Goal: Information Seeking & Learning: Find specific fact

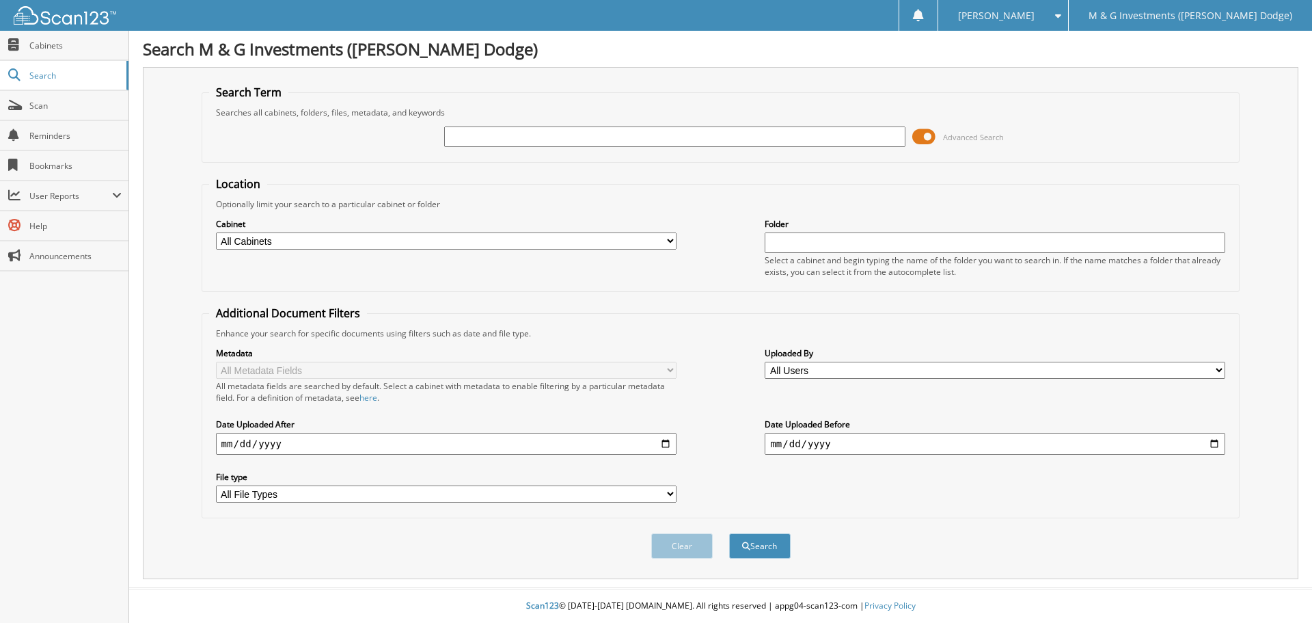
click at [677, 140] on input "text" at bounding box center [674, 136] width 461 height 21
type input "686839"
click at [729, 533] on button "Search" at bounding box center [760, 545] width 62 height 25
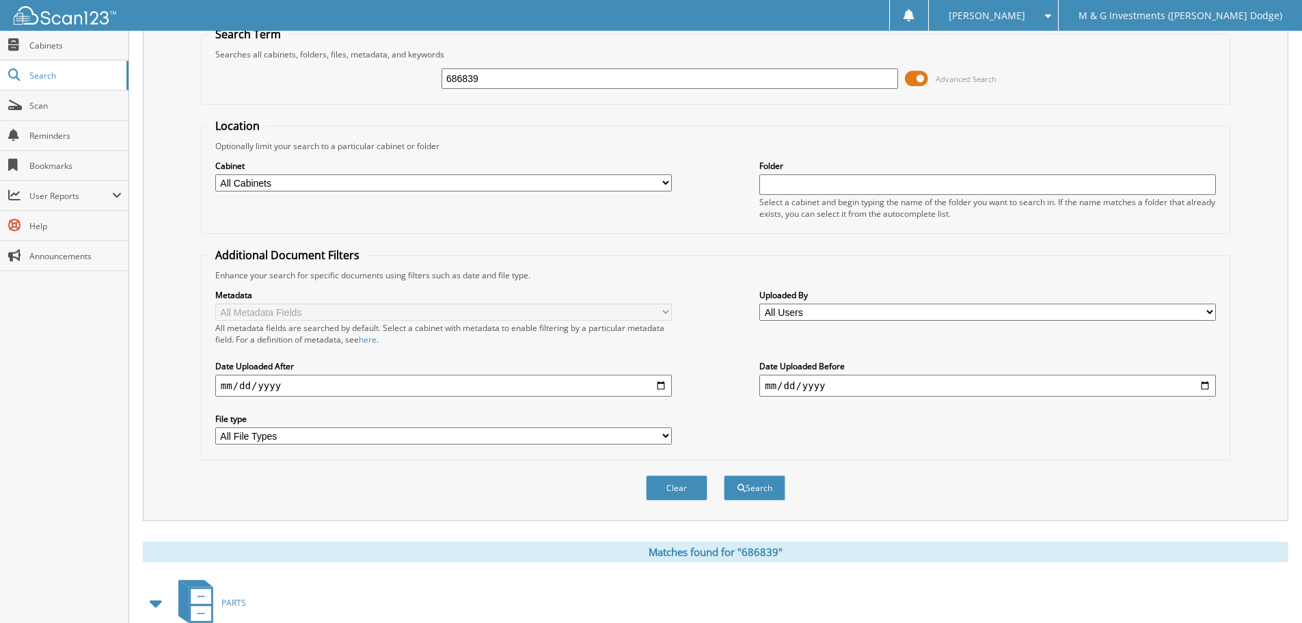
scroll to position [195, 0]
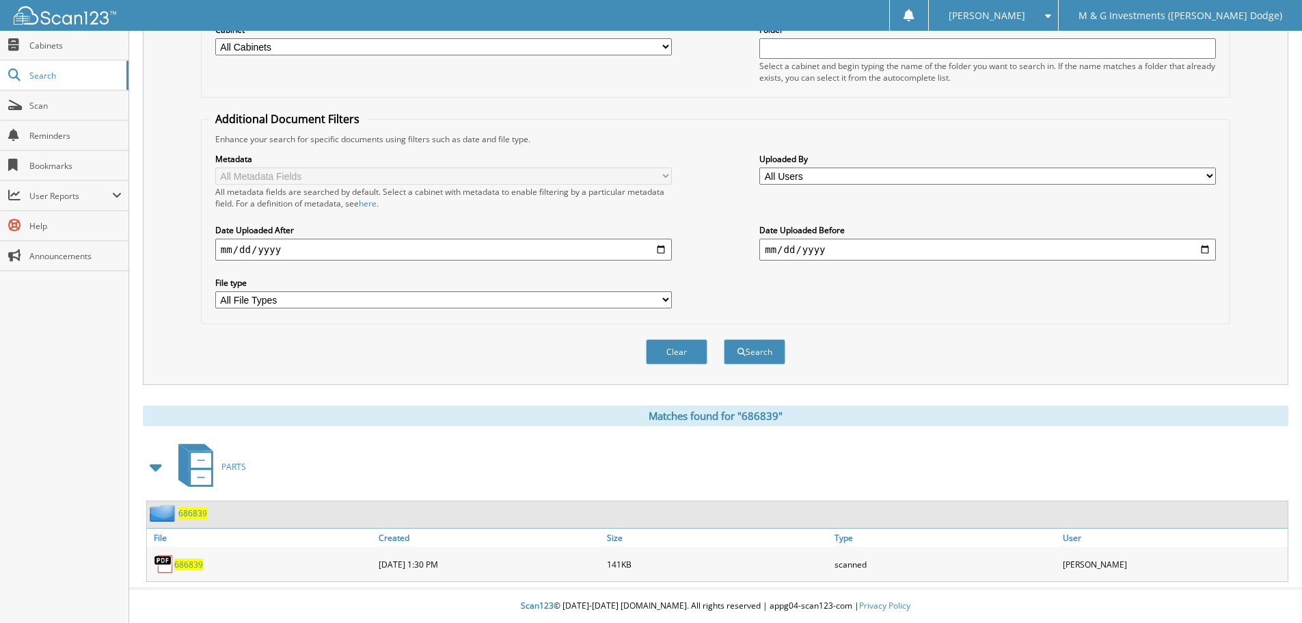
click at [197, 515] on span "686839" at bounding box center [192, 513] width 29 height 12
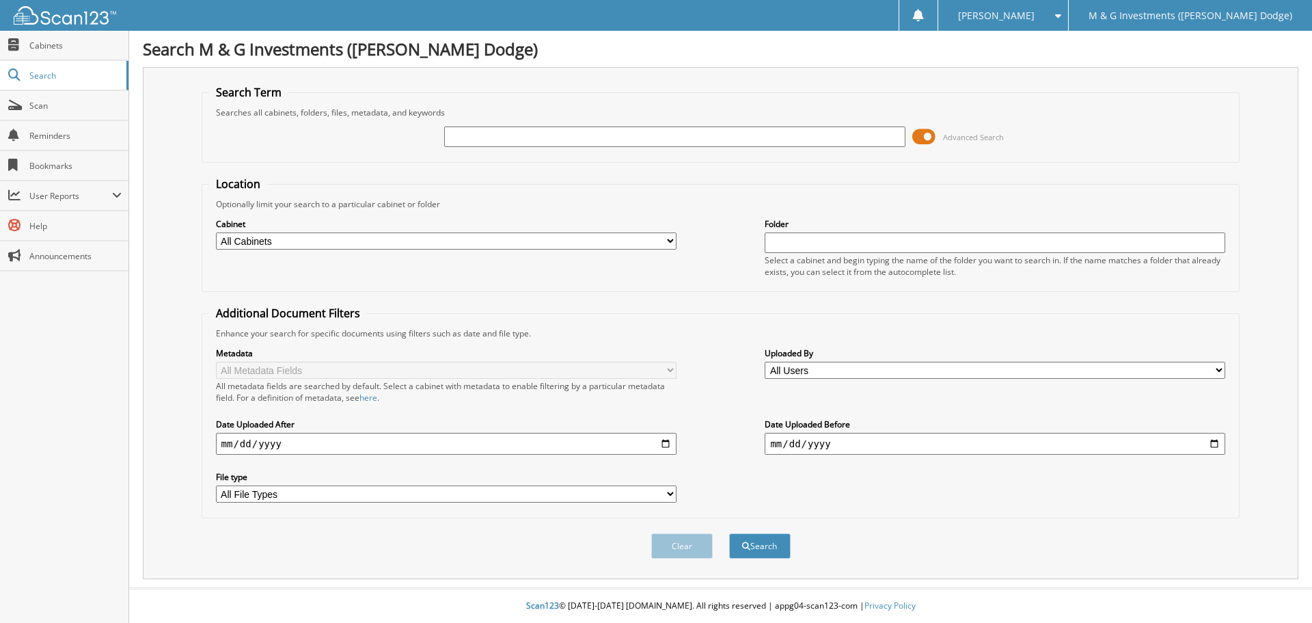
click at [491, 133] on input "text" at bounding box center [674, 136] width 461 height 21
type input "686768"
click at [729, 533] on button "Search" at bounding box center [760, 545] width 62 height 25
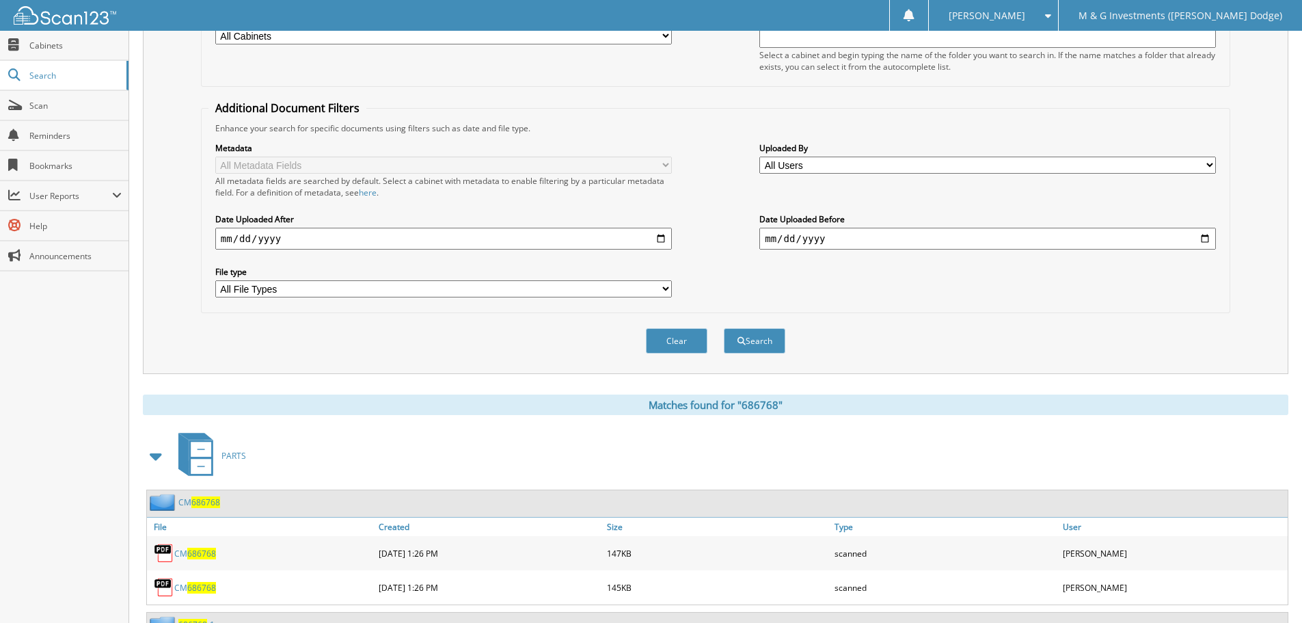
scroll to position [405, 0]
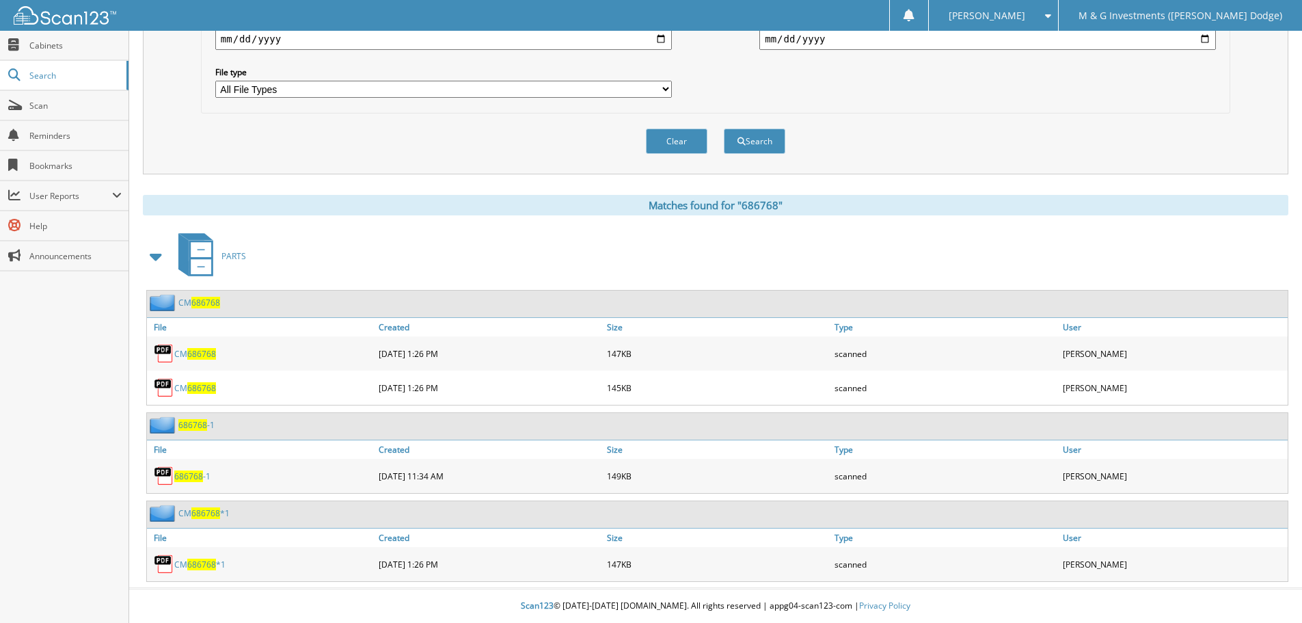
click at [205, 426] on span "686768" at bounding box center [192, 425] width 29 height 12
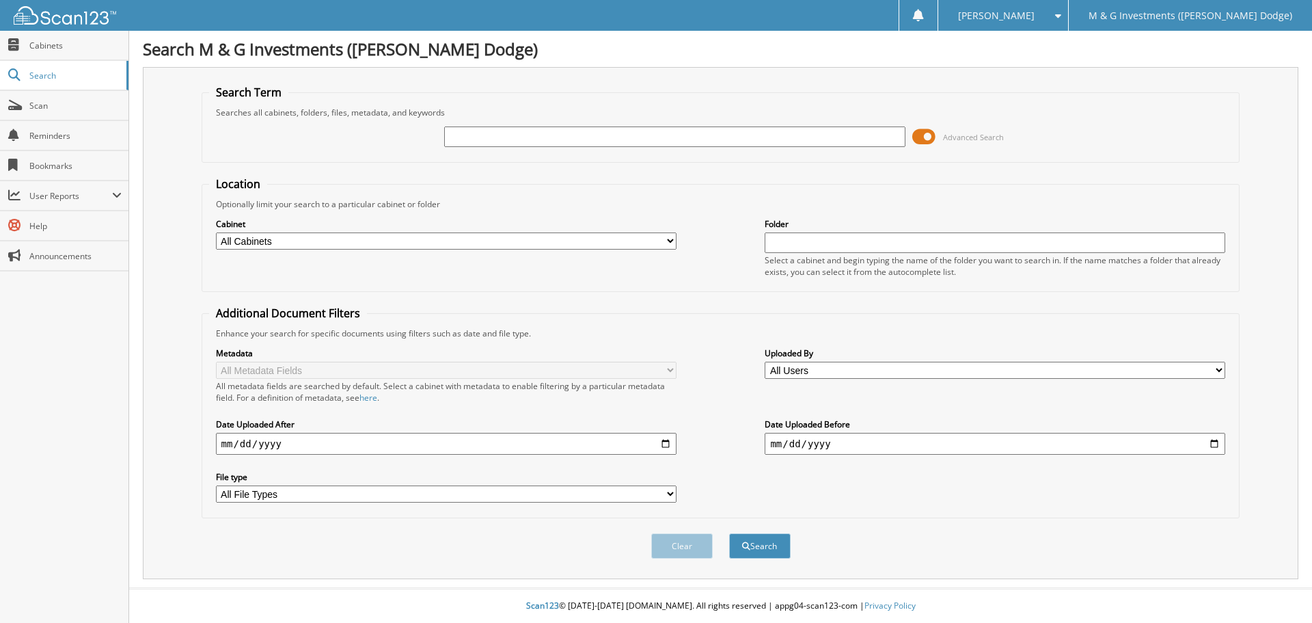
click at [579, 130] on input "text" at bounding box center [674, 136] width 461 height 21
type input "686827"
click at [729, 533] on button "Search" at bounding box center [760, 545] width 62 height 25
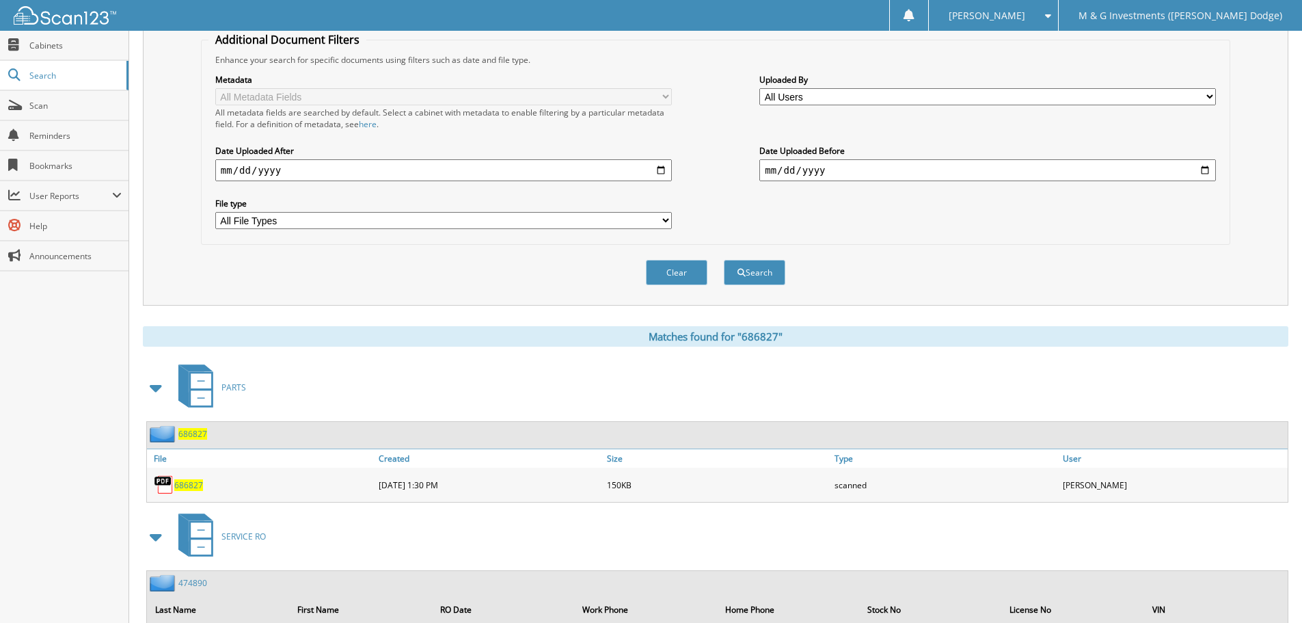
click at [193, 431] on span "686827" at bounding box center [192, 434] width 29 height 12
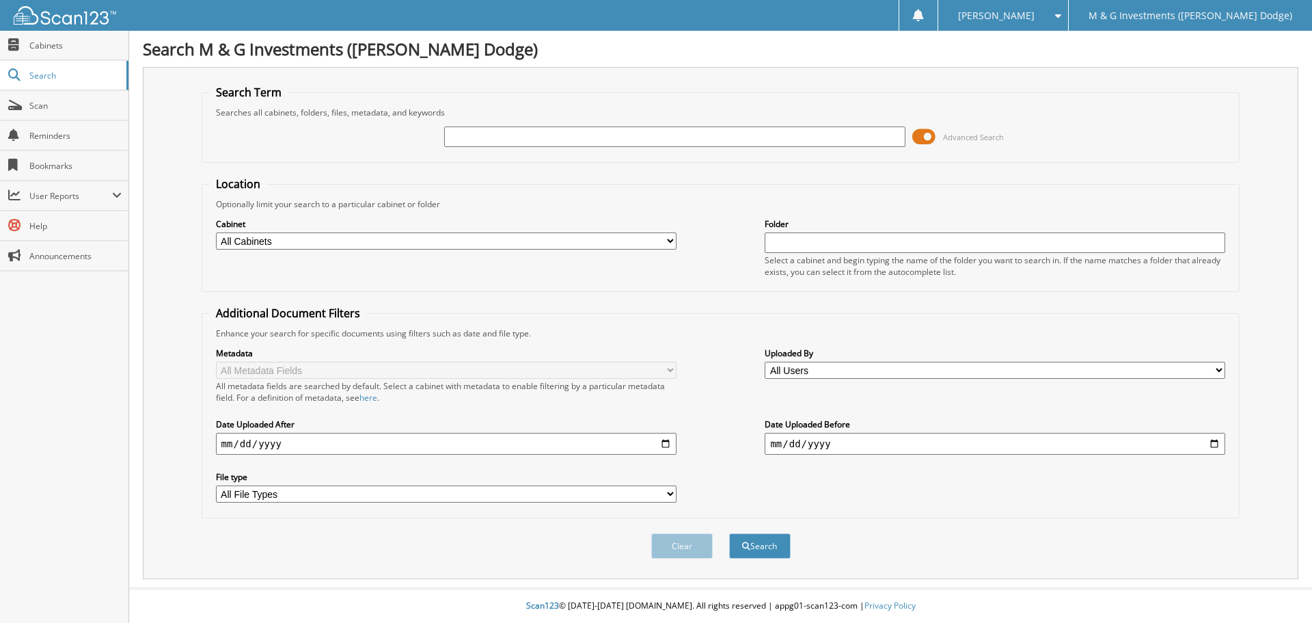
click at [548, 135] on input "text" at bounding box center [674, 136] width 461 height 21
type input "687918"
click at [729, 533] on button "Search" at bounding box center [760, 545] width 62 height 25
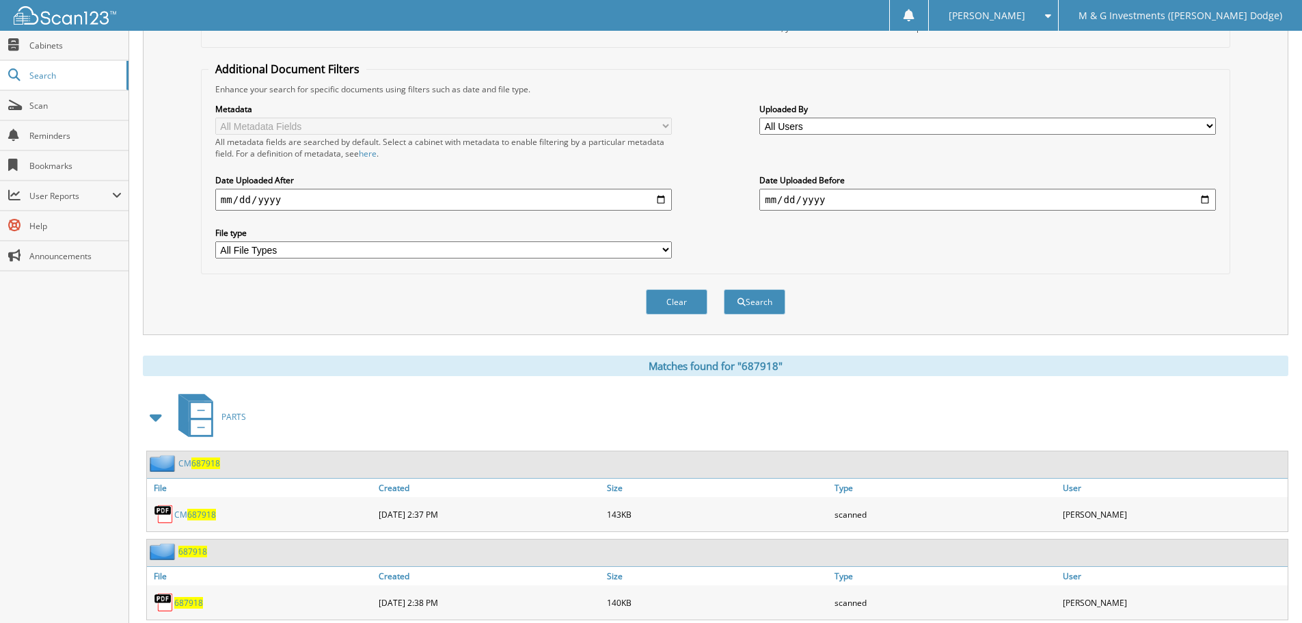
scroll to position [283, 0]
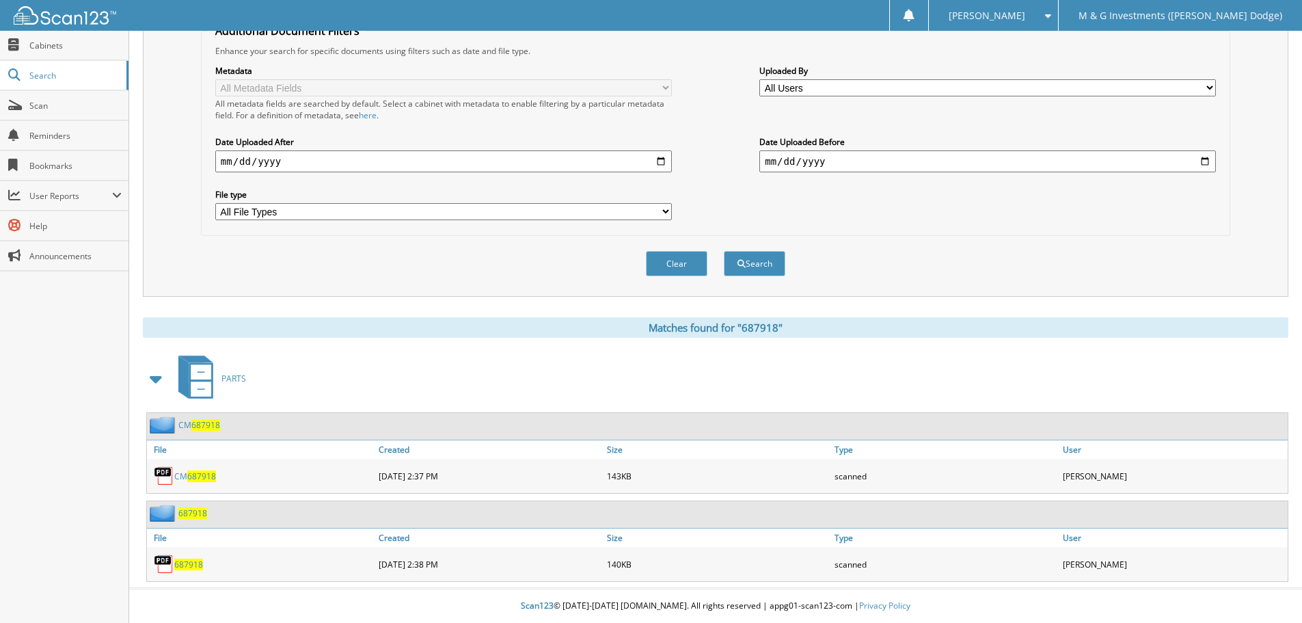
click at [194, 515] on span "687918" at bounding box center [192, 513] width 29 height 12
